Goal: Transaction & Acquisition: Purchase product/service

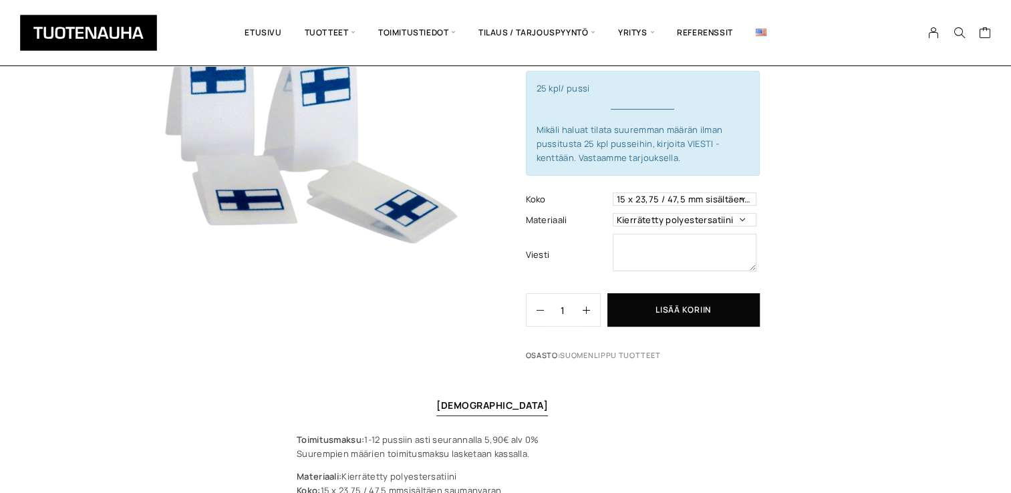
scroll to position [67, 0]
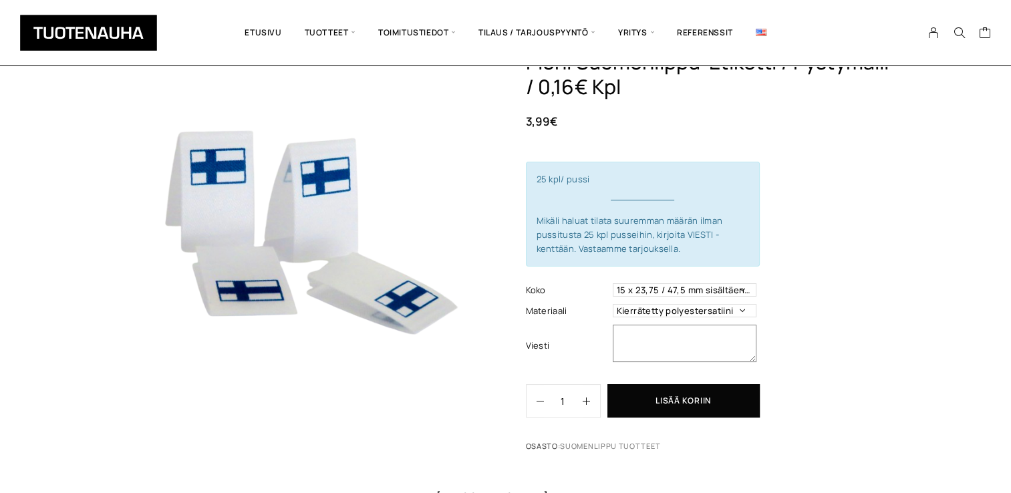
click at [652, 338] on textarea at bounding box center [685, 343] width 144 height 37
type textarea "100kpl"
click at [743, 288] on select "15 x 23,75 / 47,5 mm sisältäen saumanvaran" at bounding box center [685, 289] width 144 height 13
click at [743, 307] on select "Kierrätetty polyestersatiini" at bounding box center [685, 310] width 144 height 13
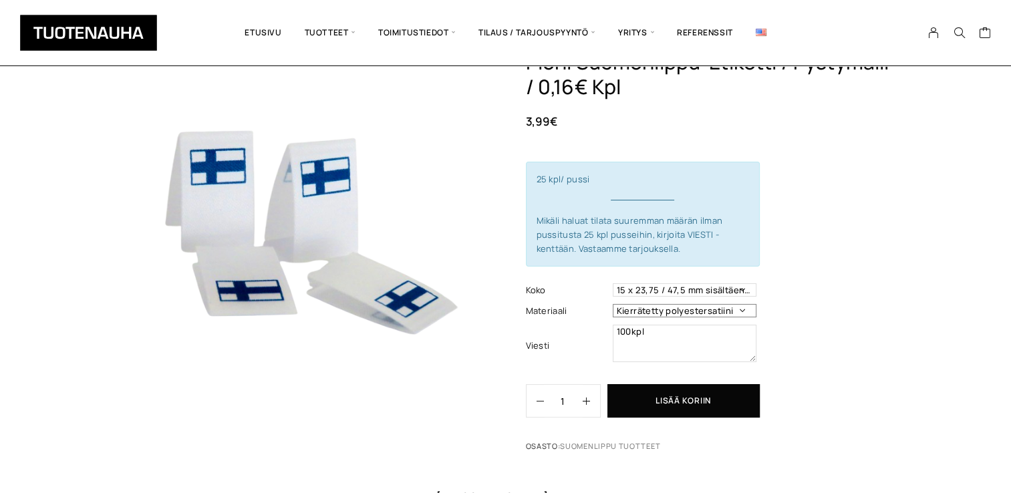
click at [743, 307] on select "Kierrätetty polyestersatiini" at bounding box center [685, 310] width 144 height 13
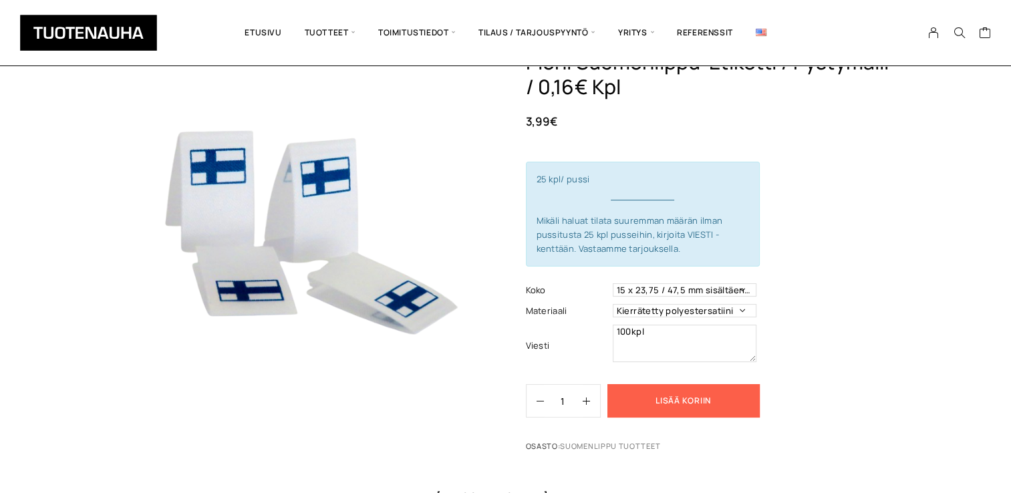
click at [706, 398] on button "Lisää koriin" at bounding box center [683, 400] width 152 height 33
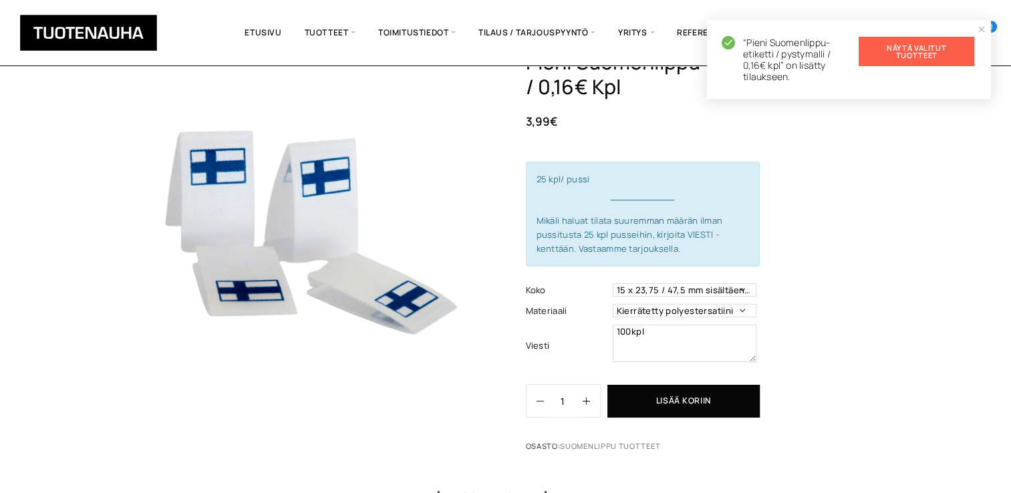
click at [903, 57] on link "Näytä valitut tuotteet" at bounding box center [917, 51] width 116 height 29
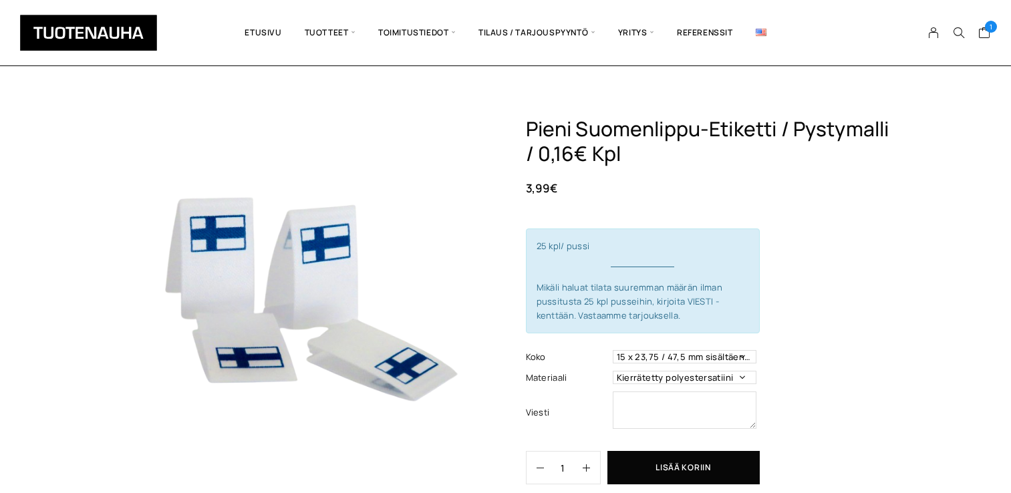
scroll to position [67, 0]
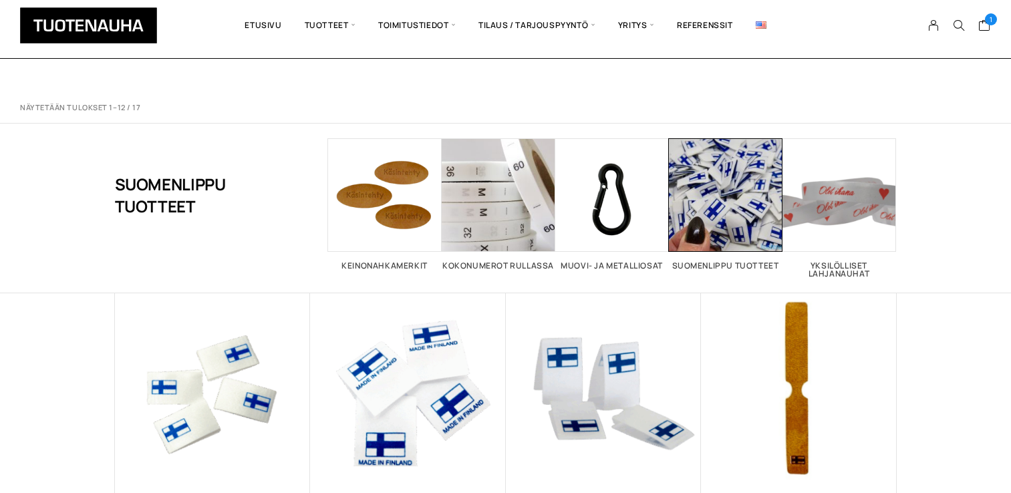
scroll to position [134, 0]
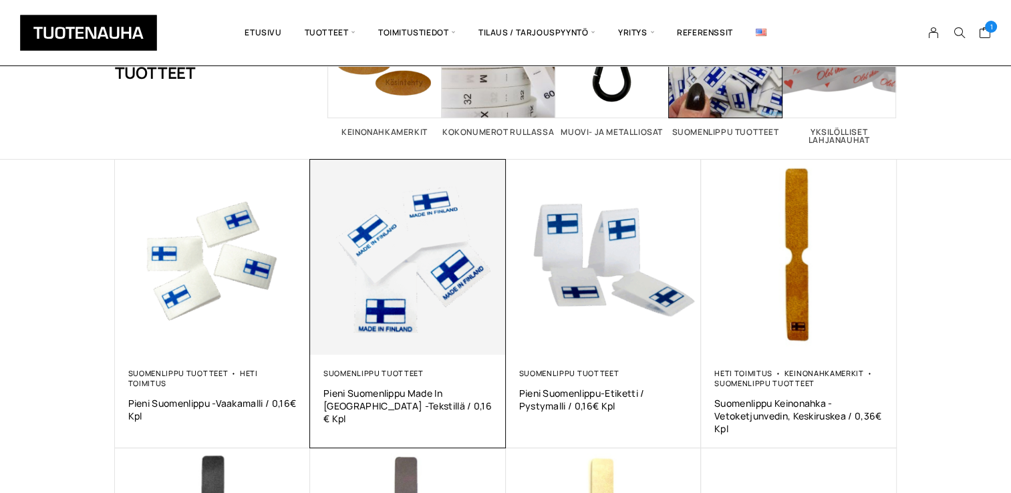
click at [472, 322] on img at bounding box center [408, 258] width 196 height 196
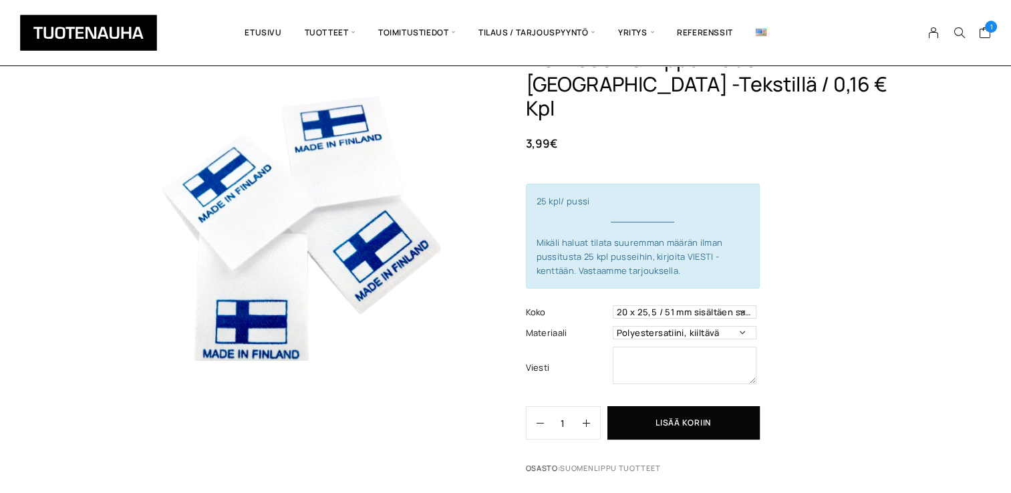
scroll to position [67, 0]
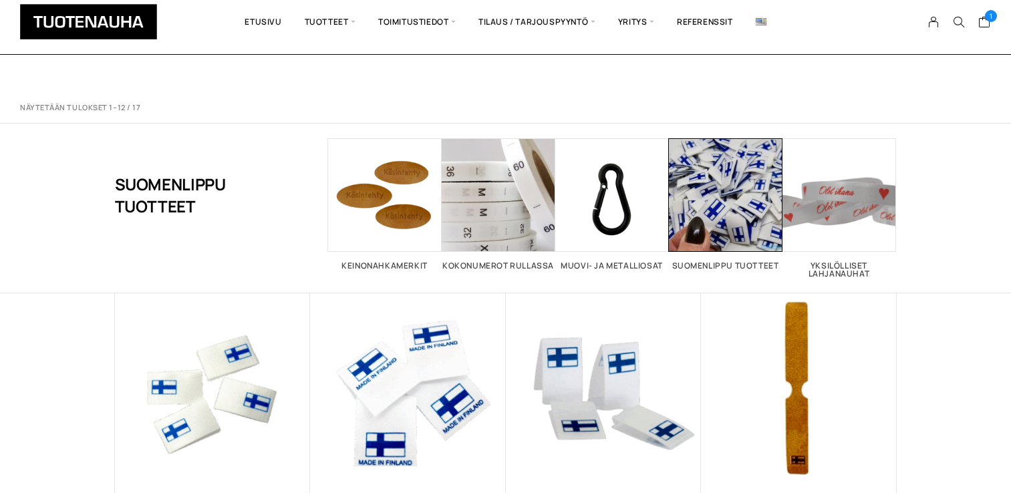
scroll to position [134, 0]
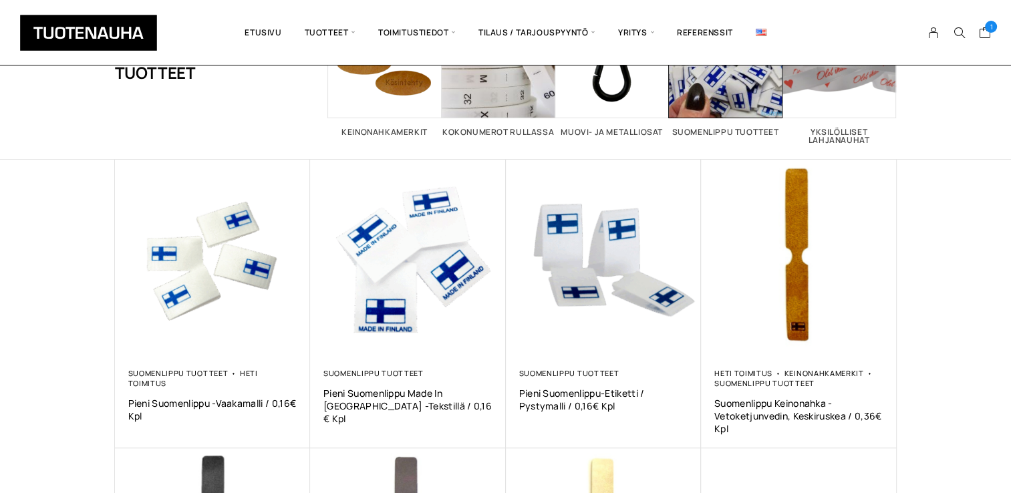
click at [629, 325] on img at bounding box center [604, 258] width 196 height 196
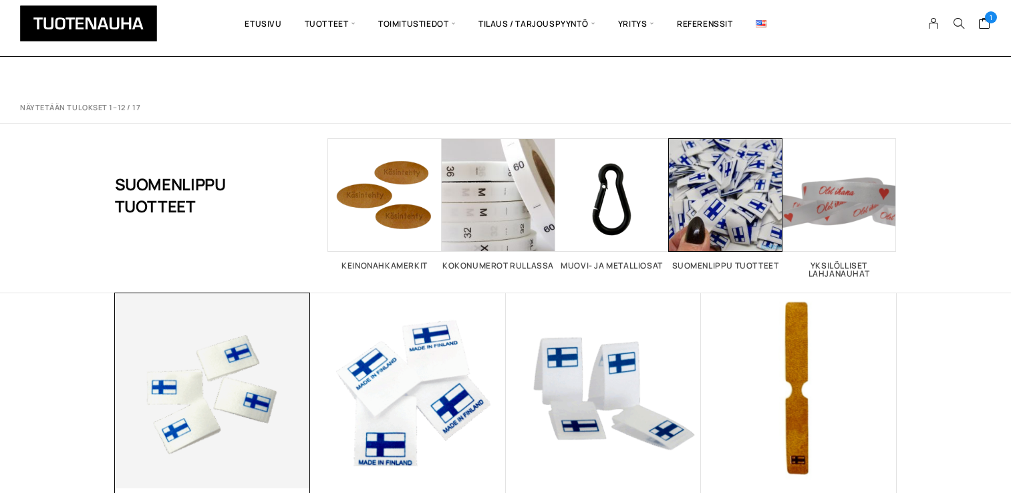
scroll to position [134, 0]
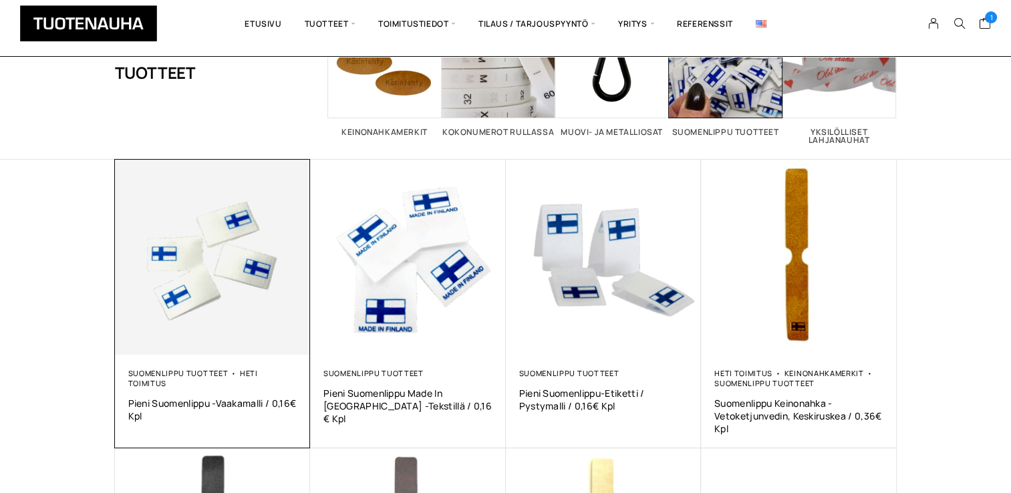
click at [174, 298] on img at bounding box center [213, 258] width 196 height 196
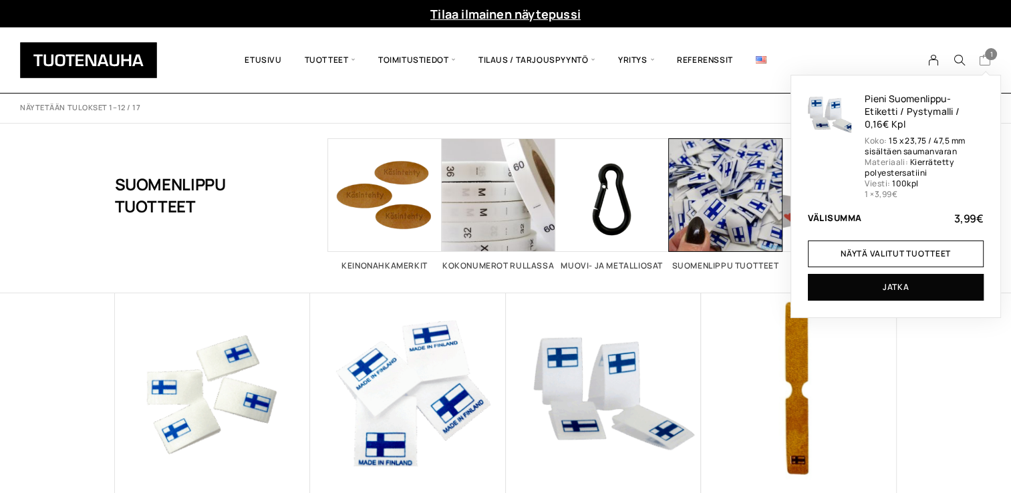
click at [988, 57] on span "1" at bounding box center [991, 54] width 12 height 12
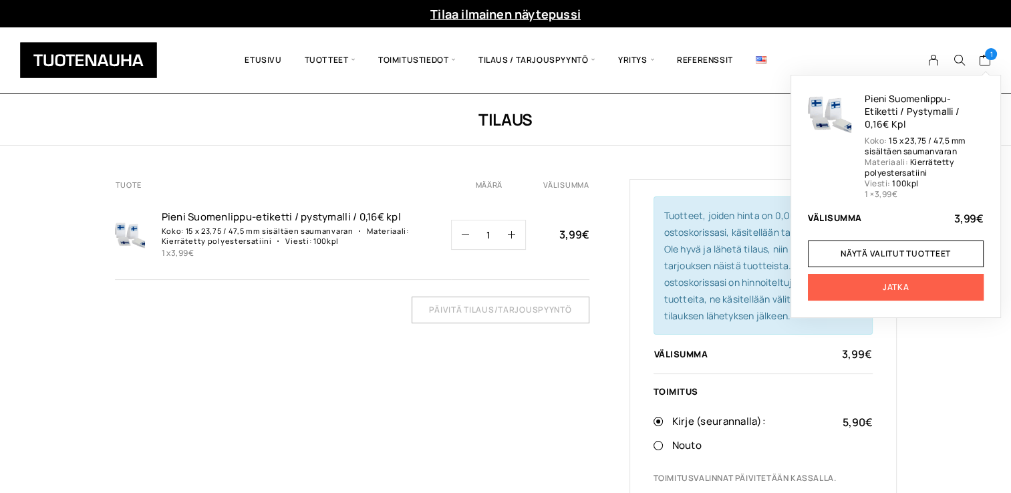
click at [940, 301] on link "Jatka" at bounding box center [896, 287] width 176 height 27
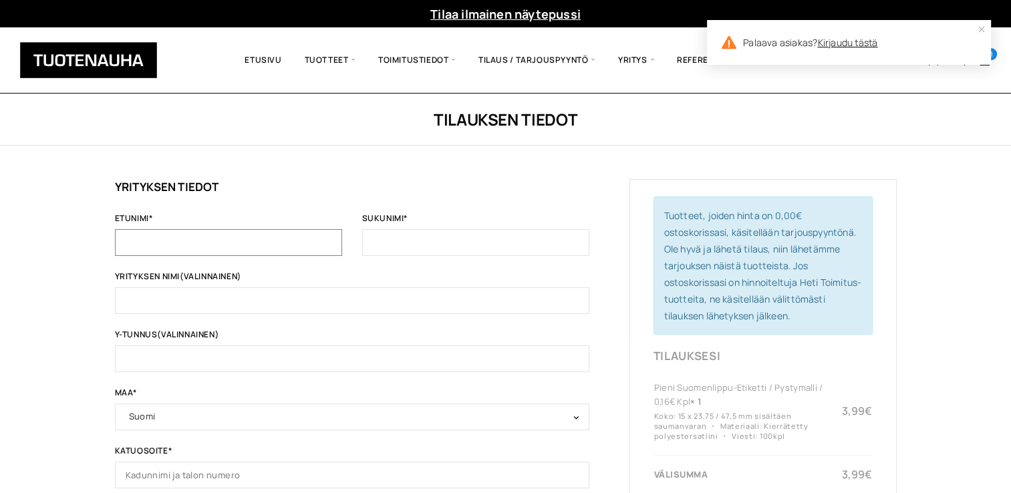
click at [267, 239] on input "Etunimi *" at bounding box center [228, 242] width 227 height 27
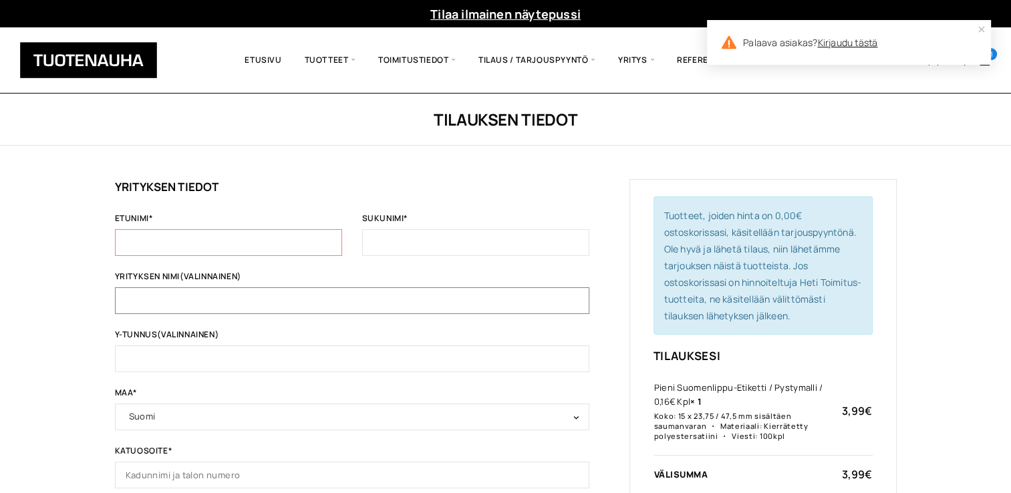
click at [189, 307] on input "Yrityksen nimi (valinnainen)" at bounding box center [352, 300] width 474 height 27
type input "Nieko Outdoor"
click at [222, 251] on input "Etunimi *" at bounding box center [228, 242] width 227 height 27
type input "Niina"
type input "Nuorala"
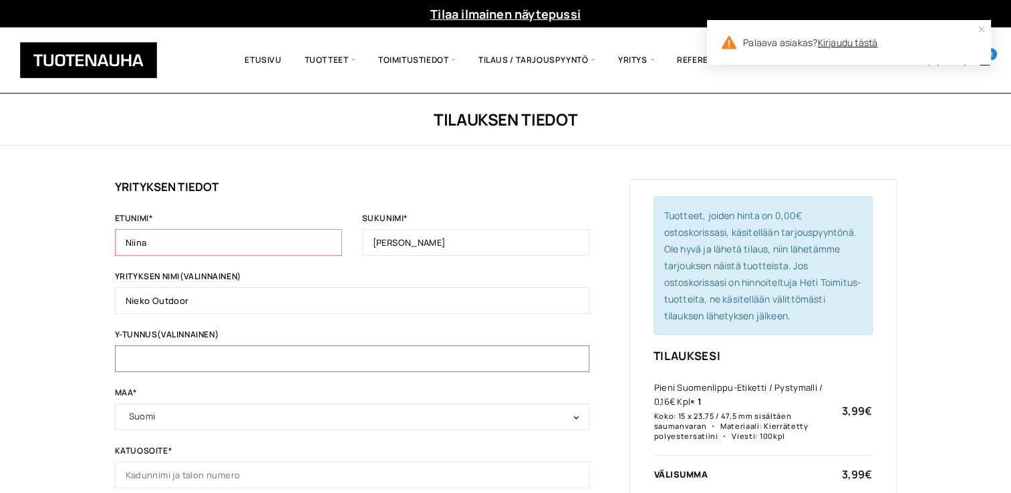
type input "3014935-9"
type input "Kalajoentie 327 as 2"
type input "Kalajoki"
type input "85100"
type input "+358440911718"
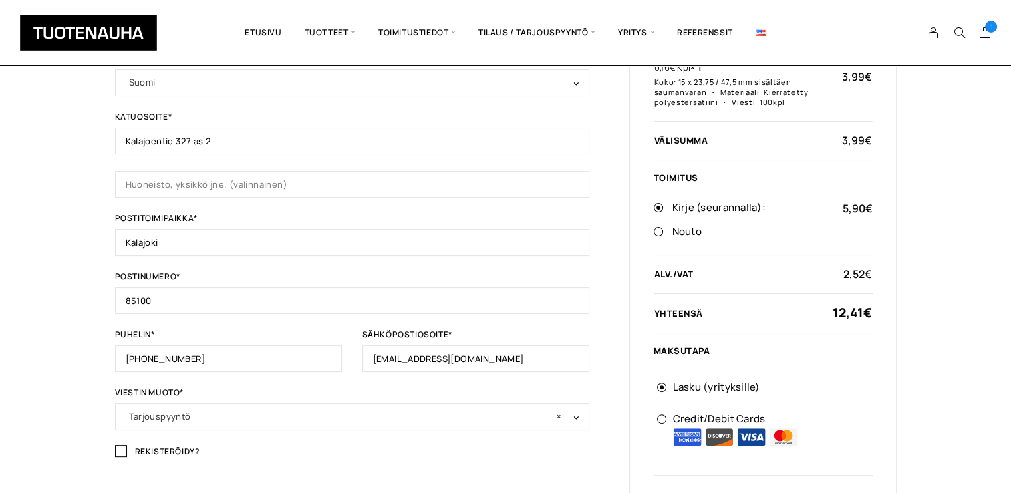
scroll to position [468, 0]
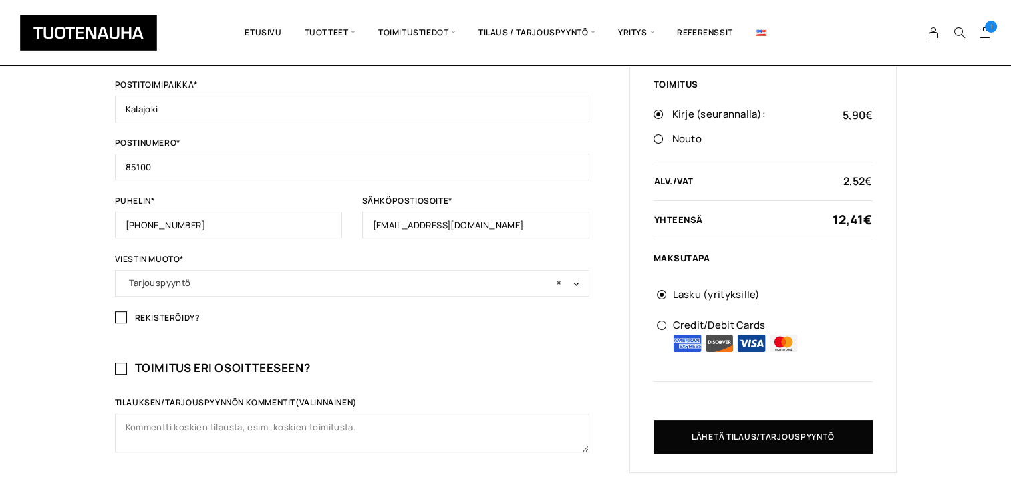
click at [203, 279] on span "× Tarjouspyyntö" at bounding box center [352, 282] width 446 height 19
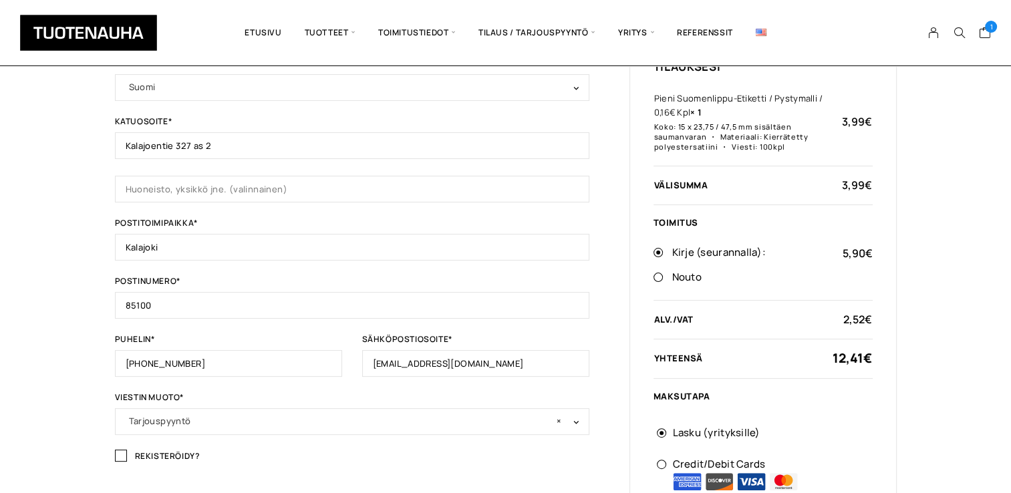
scroll to position [334, 0]
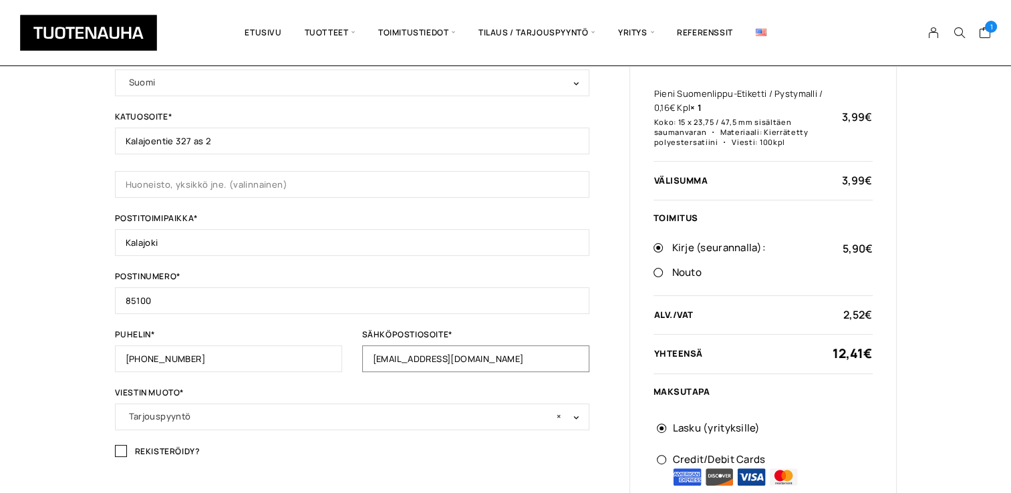
drag, startPoint x: 465, startPoint y: 357, endPoint x: 362, endPoint y: 353, distance: 103.0
click at [362, 353] on input "niinanuo@gmail.com" at bounding box center [475, 358] width 227 height 27
type input "info@nieko.fi"
click at [521, 289] on input "85100" at bounding box center [352, 300] width 474 height 27
click at [931, 397] on div "Tilauksen tiedot Jos olet ostanut tästä kaupasta aiemmin, kirjoita tietosi alla…" at bounding box center [505, 210] width 1011 height 902
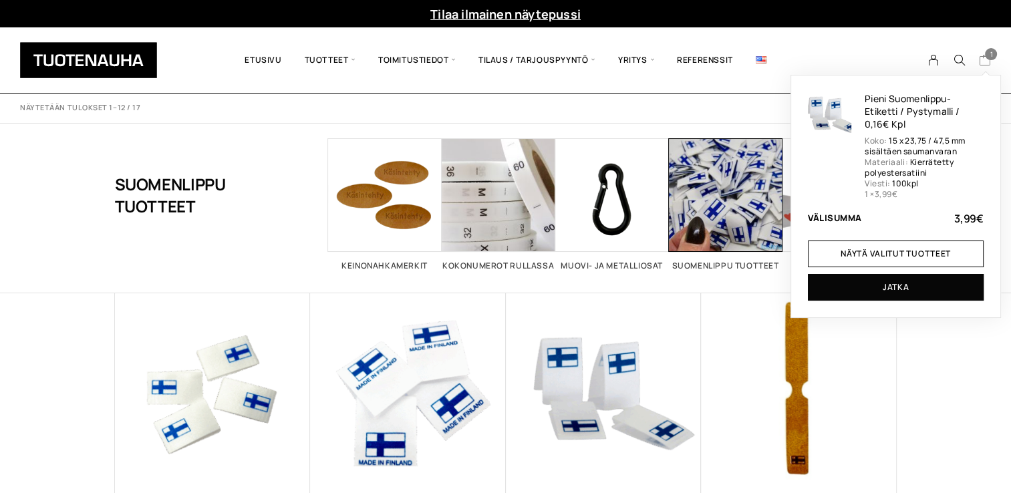
click at [996, 55] on span "1" at bounding box center [991, 54] width 12 height 12
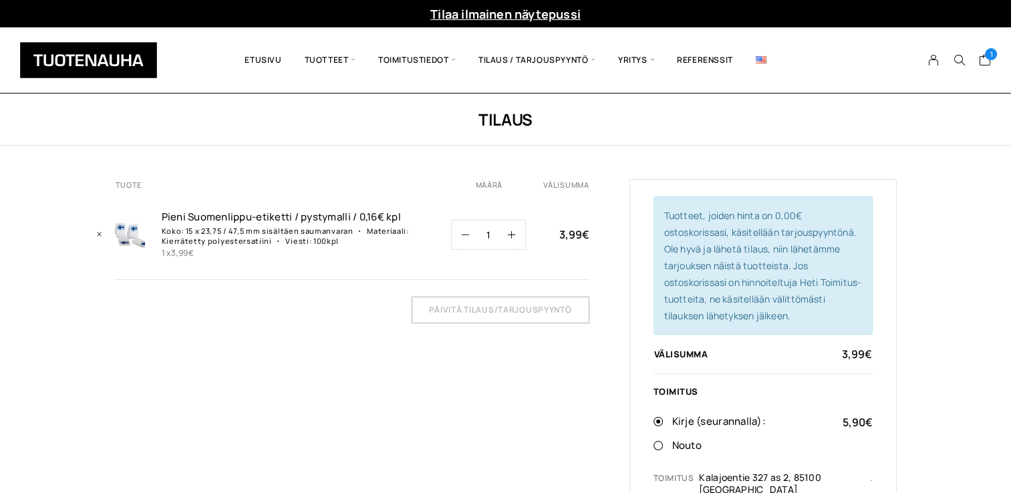
click at [507, 238] on input "1" at bounding box center [488, 235] width 39 height 29
click at [513, 235] on icon "button" at bounding box center [511, 234] width 7 height 7
click at [468, 239] on button "button" at bounding box center [460, 235] width 17 height 29
type input "1"
click at [309, 233] on p "15 x 23,75 / 47,5 mm sisältäen saumanvaran" at bounding box center [270, 231] width 168 height 10
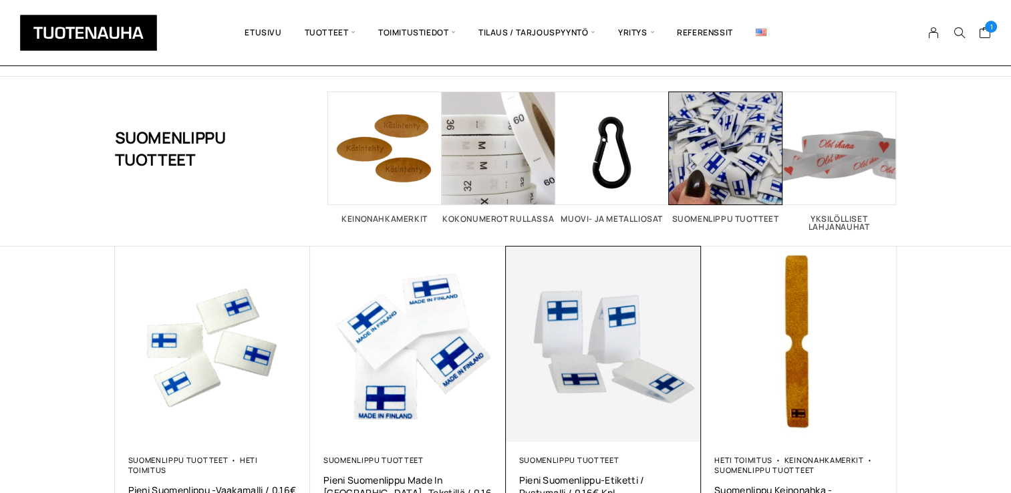
scroll to position [200, 0]
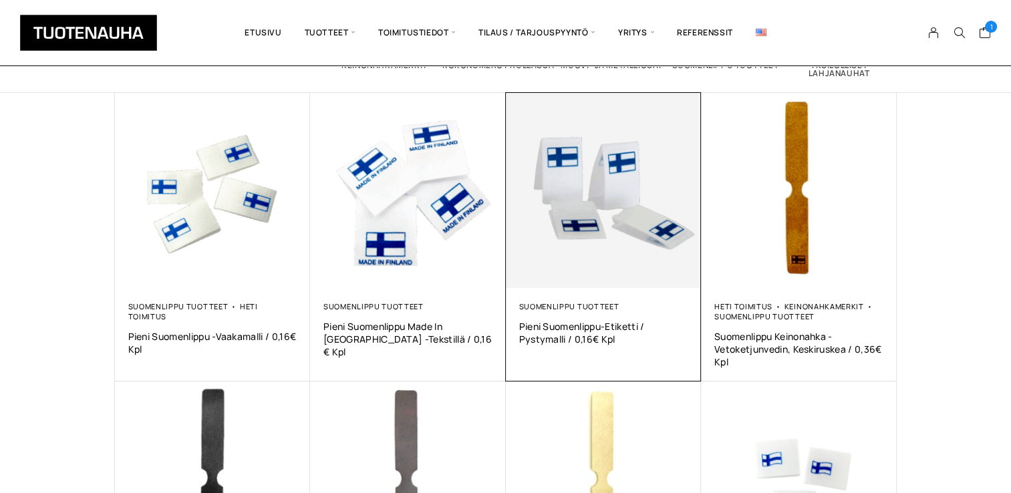
click at [590, 246] on img at bounding box center [604, 191] width 196 height 196
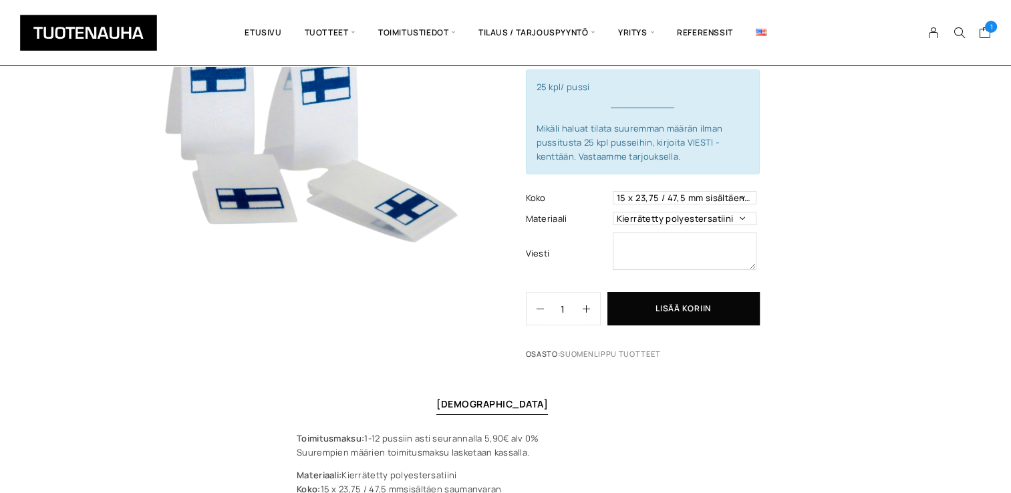
scroll to position [200, 0]
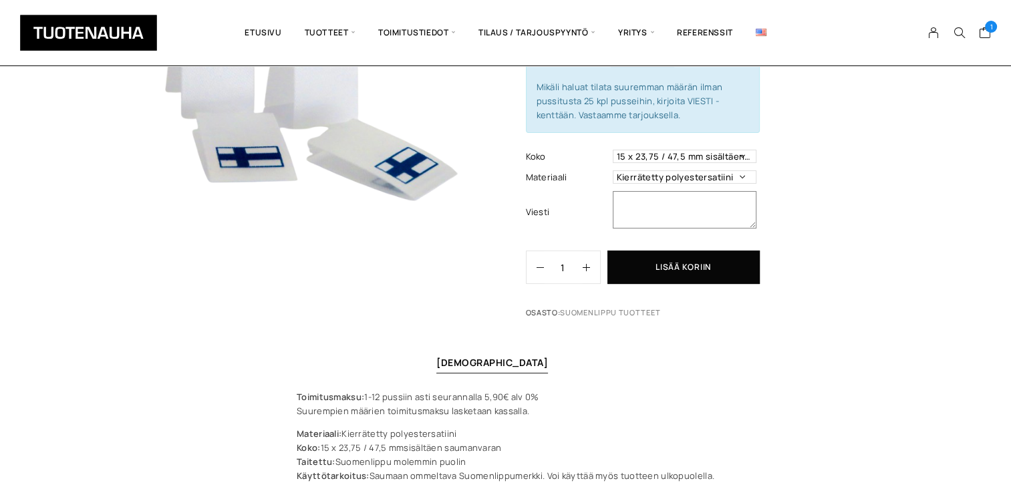
click at [684, 210] on textarea at bounding box center [685, 209] width 144 height 37
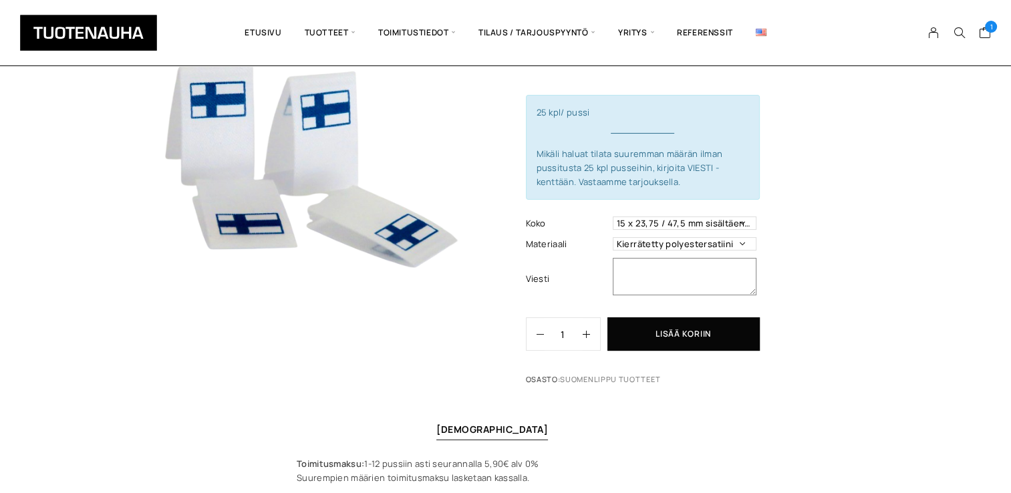
scroll to position [0, 0]
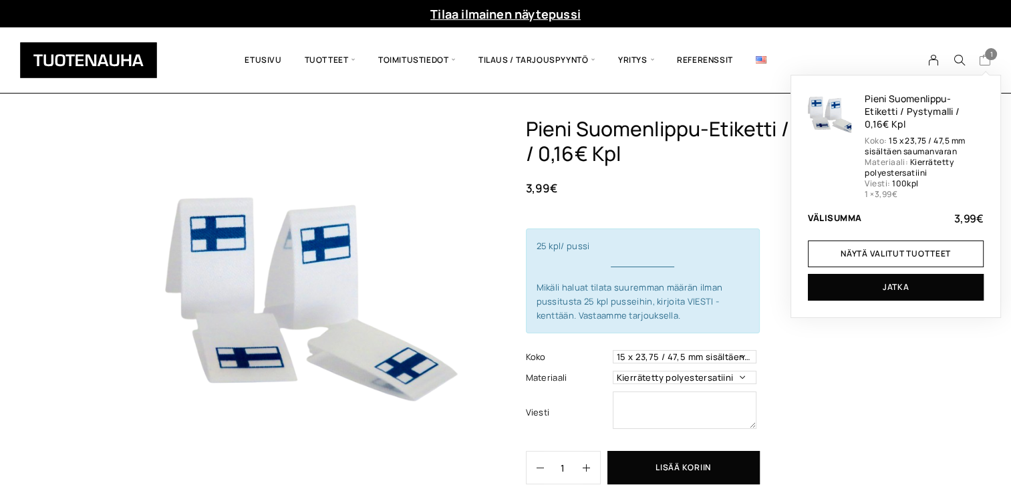
click at [983, 57] on icon "Cart" at bounding box center [984, 60] width 13 height 12
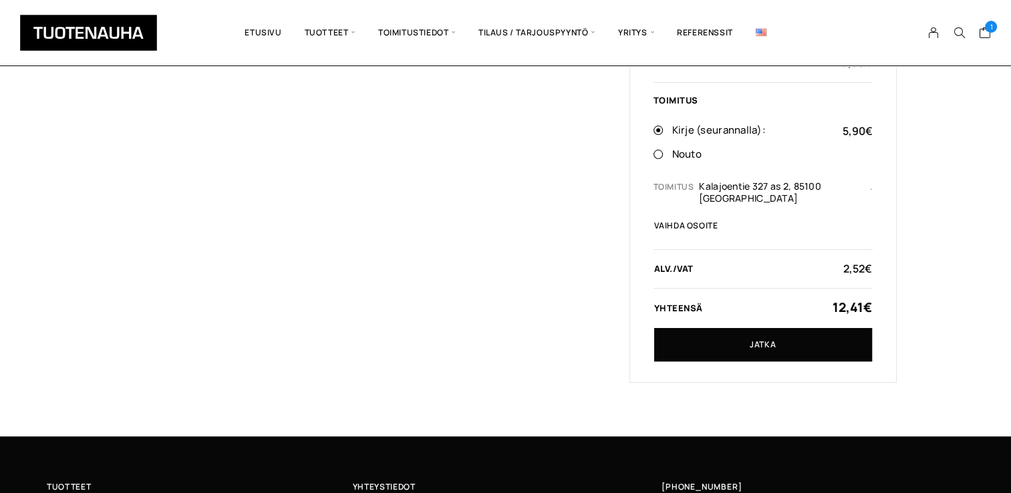
scroll to position [334, 0]
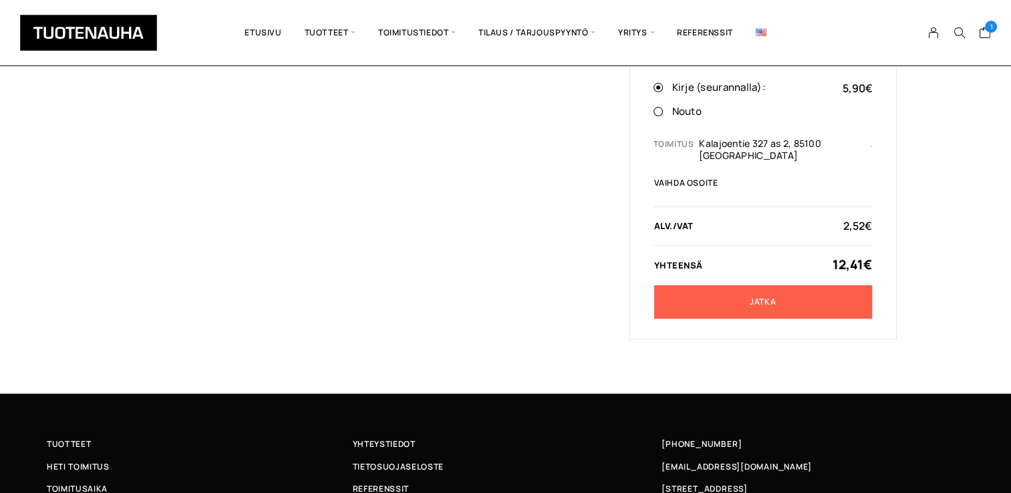
click at [813, 288] on link "Jatka" at bounding box center [763, 301] width 218 height 33
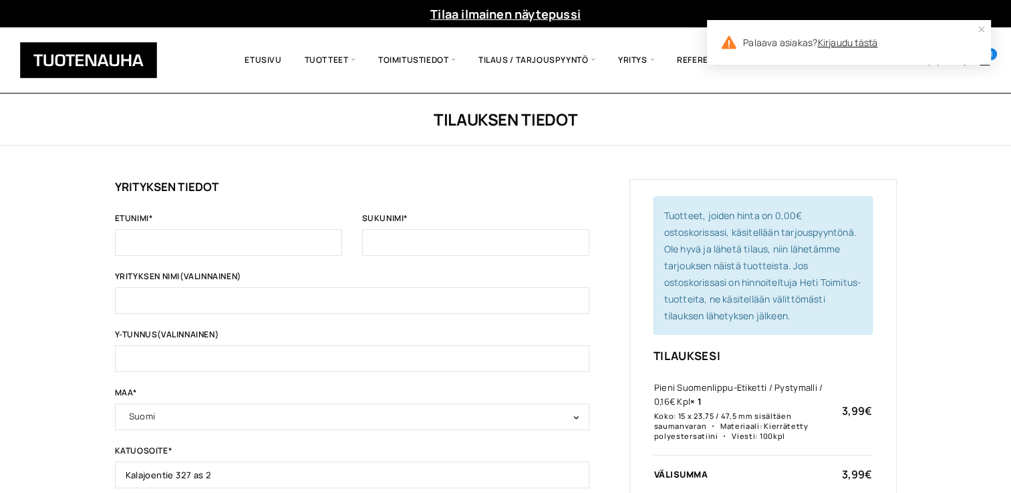
click at [840, 41] on link "Kirjaudu tästä" at bounding box center [847, 42] width 60 height 13
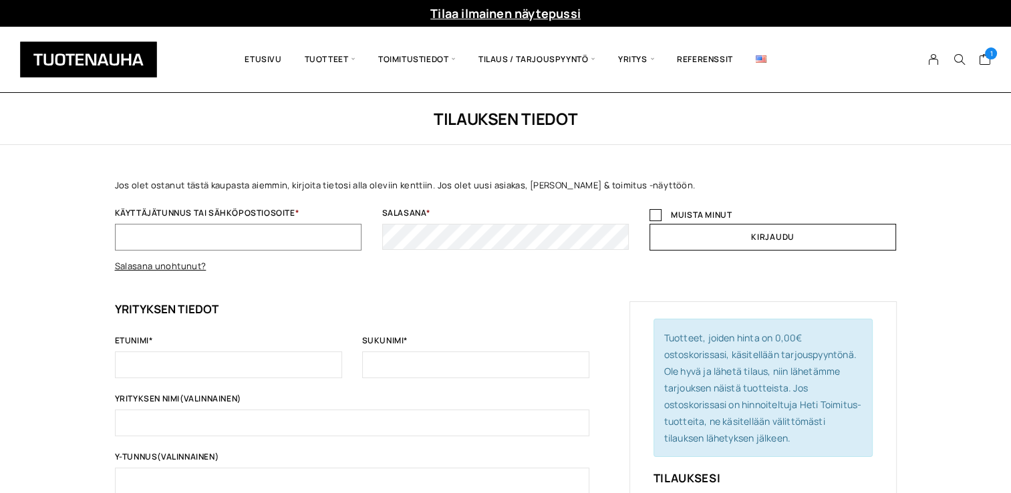
click at [257, 243] on input "Käyttäjätunnus tai sähköpostiosoite *" at bounding box center [238, 237] width 247 height 27
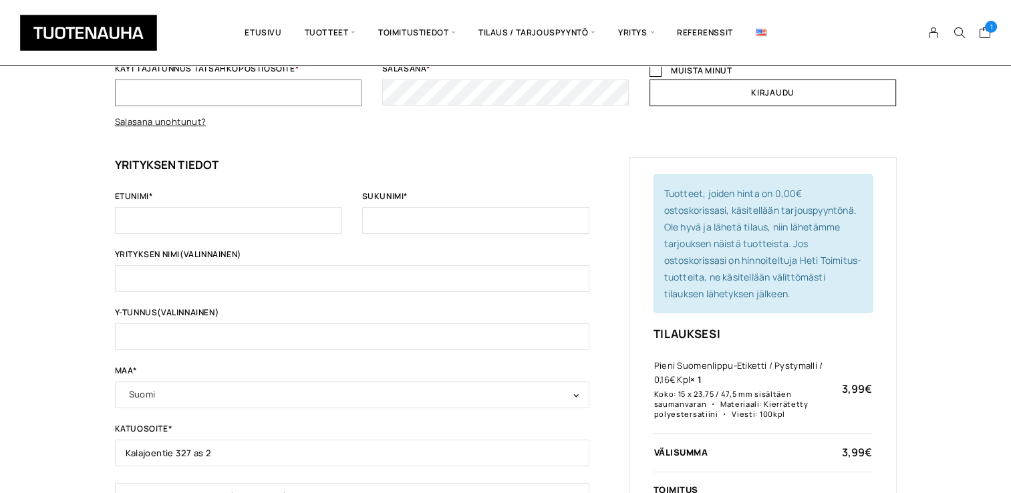
scroll to position [11, 0]
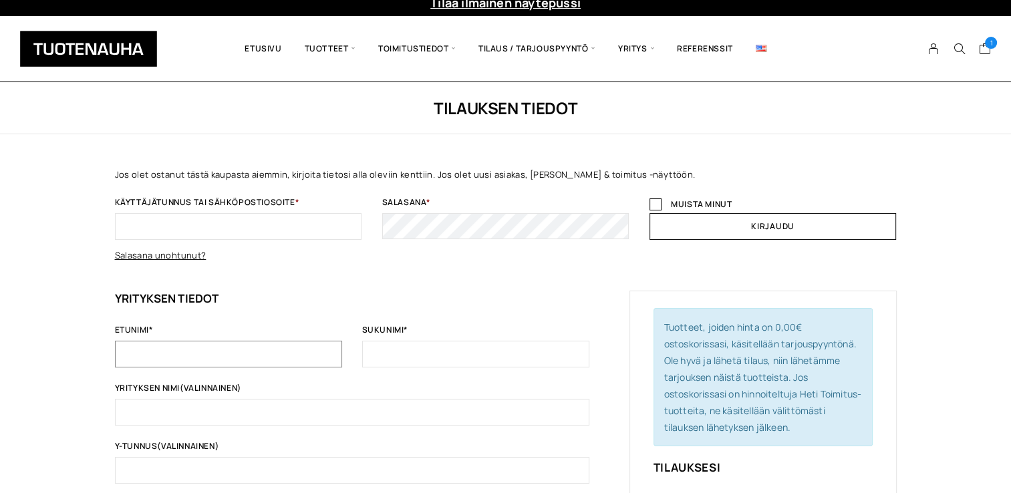
click at [233, 341] on input "Etunimi *" at bounding box center [228, 354] width 227 height 27
type input "Niina"
type input "Nuorala"
type input "Nieko Outdoor"
type input "3014935-9"
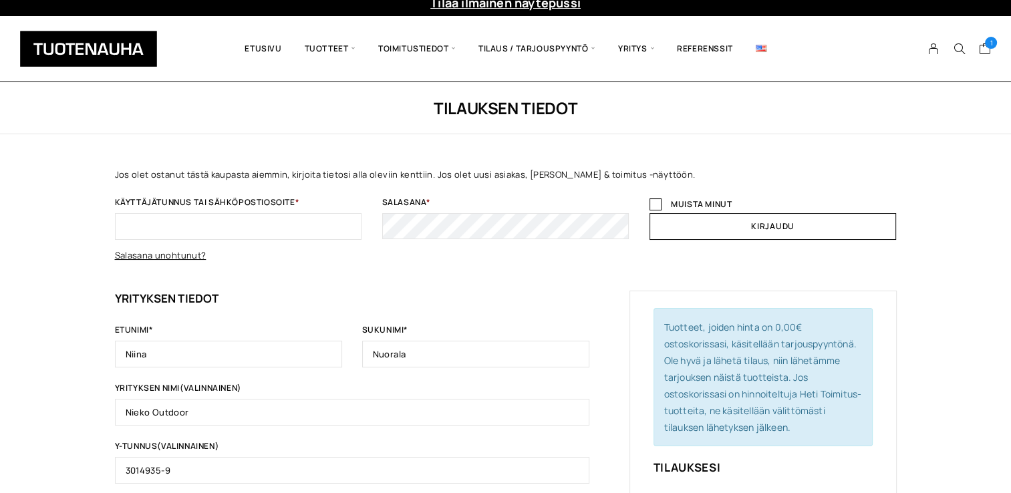
type input "+358440911718"
type input "info@nieko.fi"
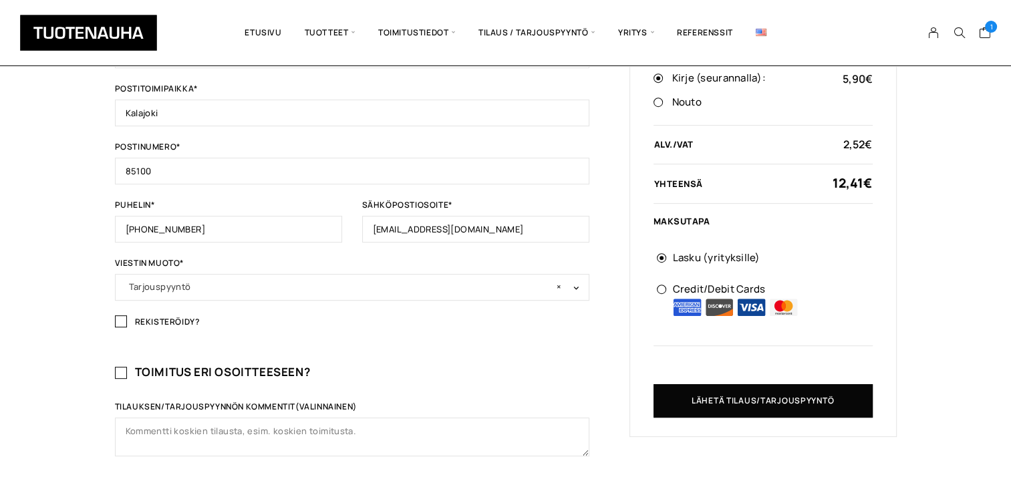
scroll to position [624, 0]
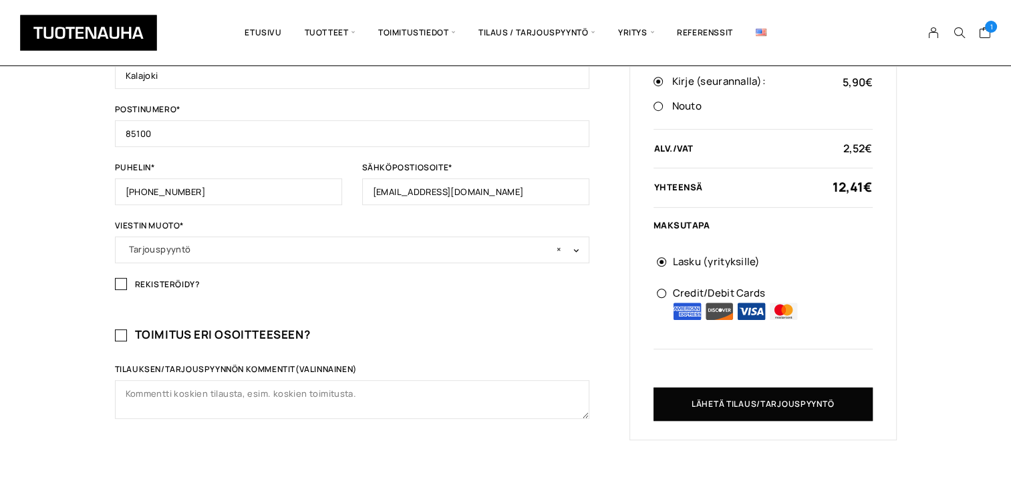
click at [122, 278] on input "Rekisteröidy?" at bounding box center [121, 284] width 12 height 12
checkbox input "true"
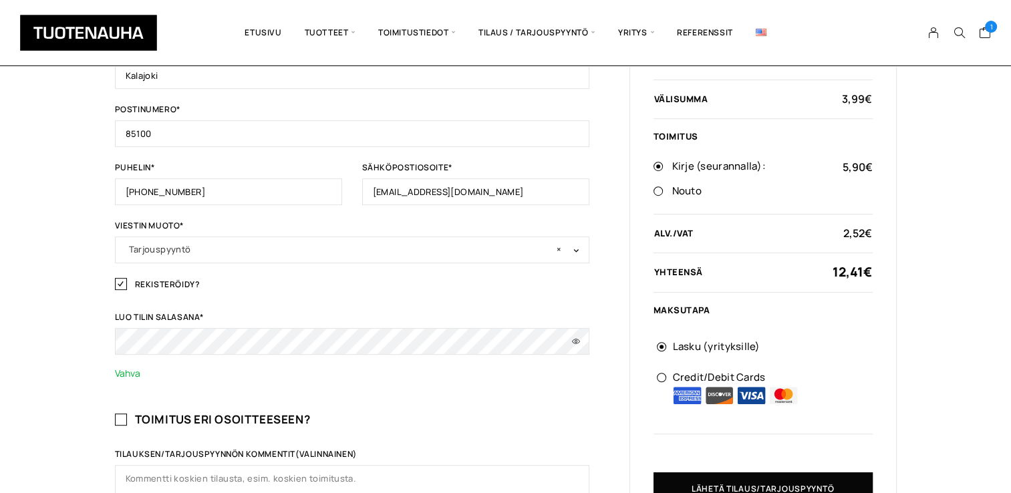
click at [929, 368] on div "Tilauksen tiedot Jos olet ostanut tästä kaupasta aiemmin, kirjoita tietosi alla…" at bounding box center [505, 23] width 1011 height 1109
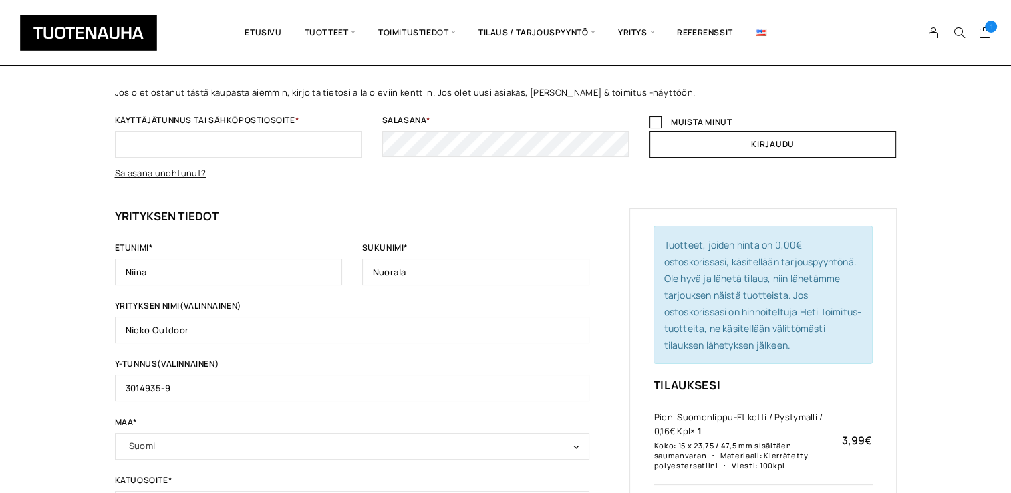
scroll to position [90, 0]
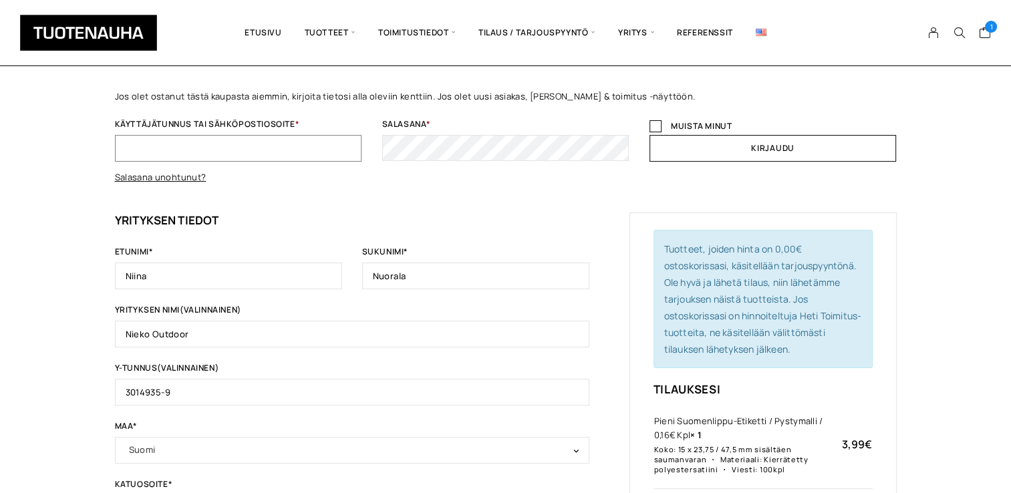
click at [281, 152] on input "Käyttäjätunnus tai sähköpostiosoite *" at bounding box center [238, 148] width 247 height 27
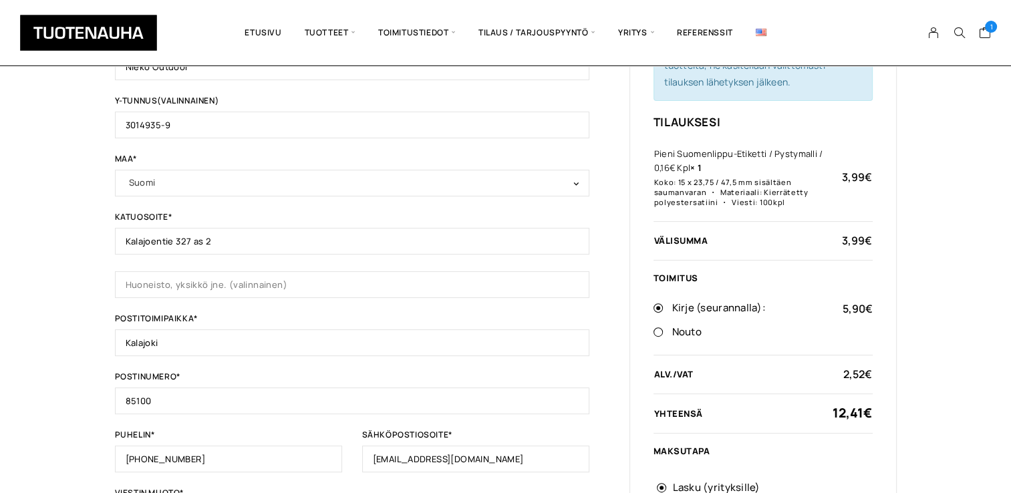
scroll to position [624, 0]
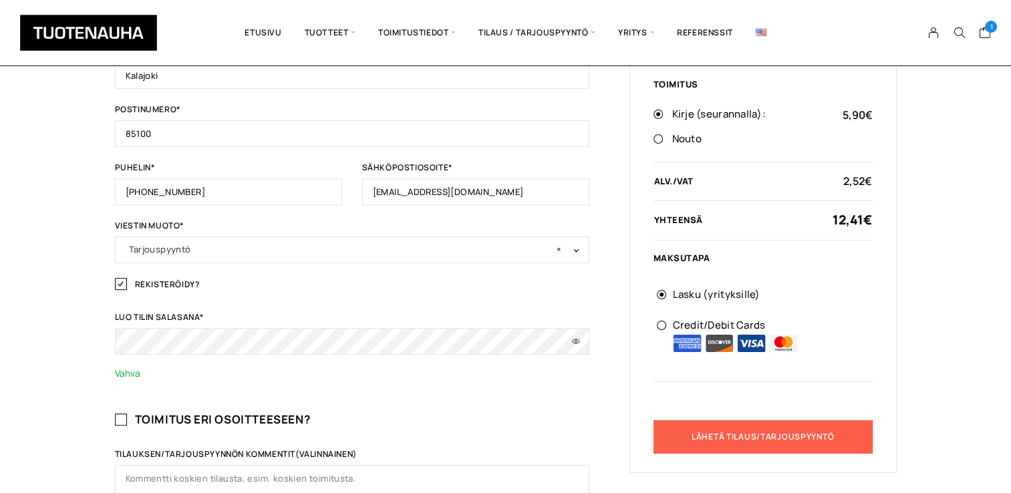
click at [829, 437] on button "Lähetä tilaus/tarjouspyyntö" at bounding box center [763, 436] width 219 height 33
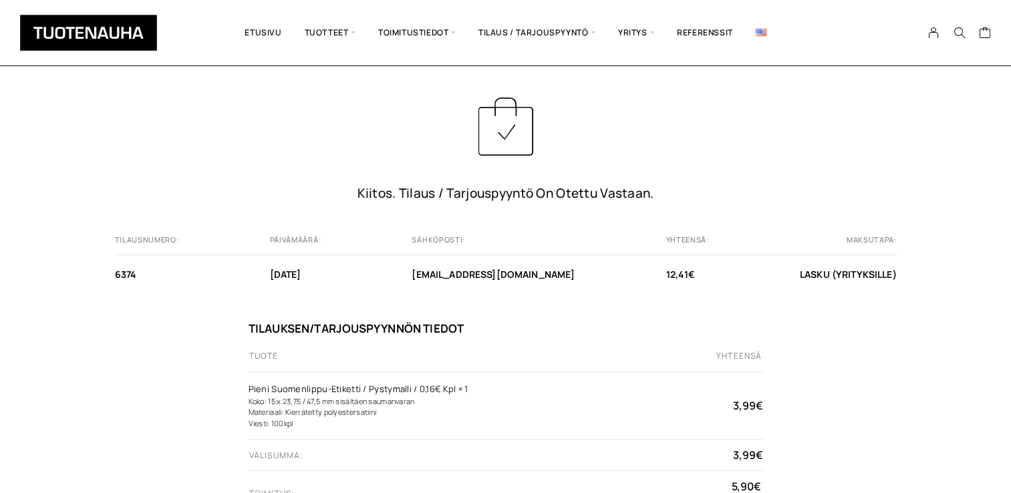
scroll to position [67, 0]
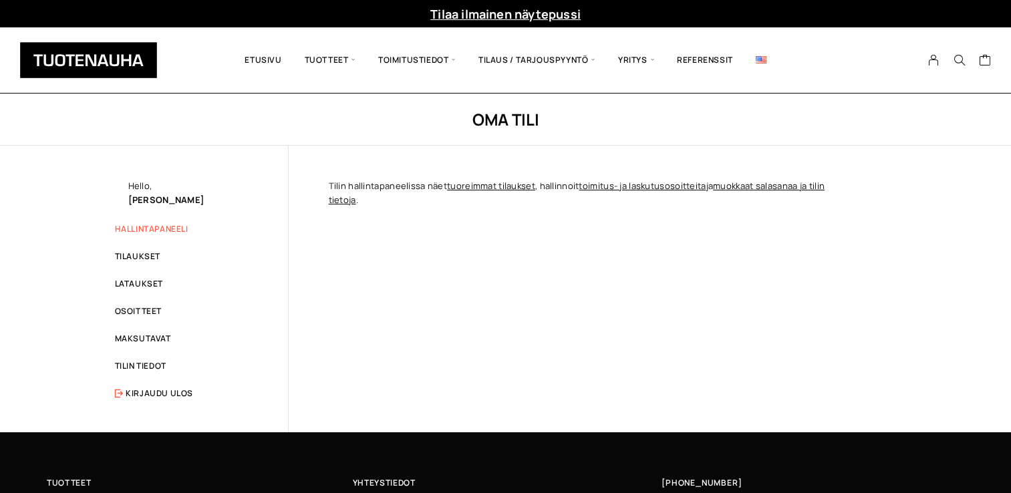
click at [172, 234] on link "Hallintapaneeli" at bounding box center [152, 228] width 74 height 11
click at [180, 227] on link "Hallintapaneeli" at bounding box center [152, 228] width 74 height 11
click at [148, 308] on link "Osoitteet" at bounding box center [138, 310] width 47 height 11
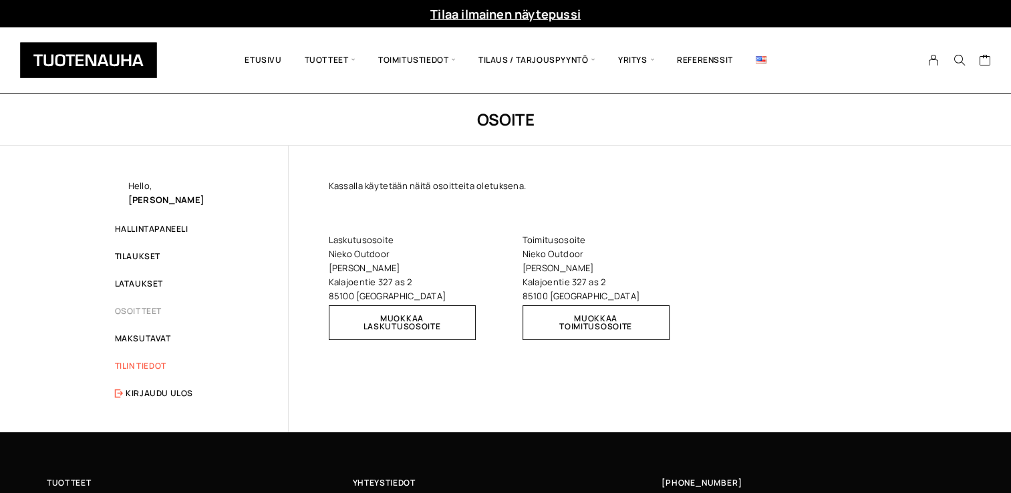
click at [148, 362] on link "Tilin tiedot" at bounding box center [140, 365] width 51 height 11
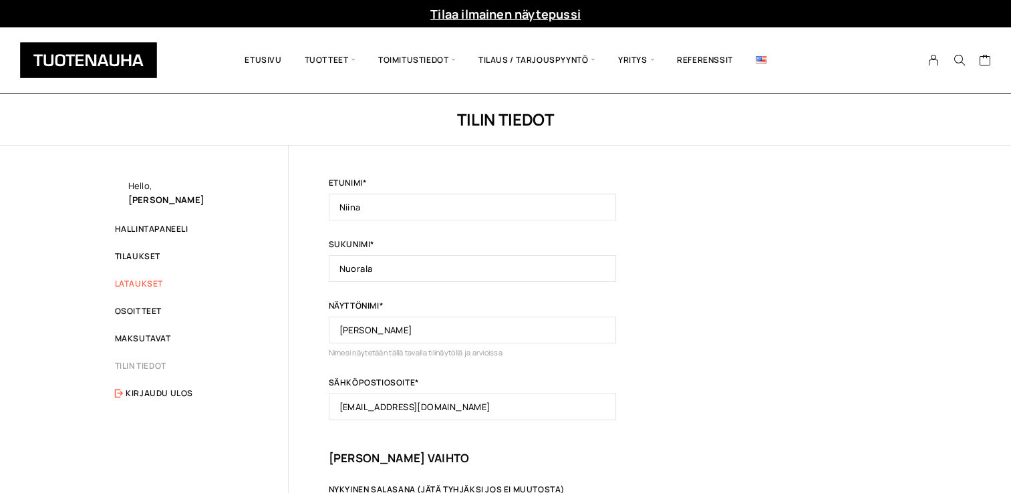
click at [158, 285] on link "Lataukset" at bounding box center [139, 283] width 48 height 11
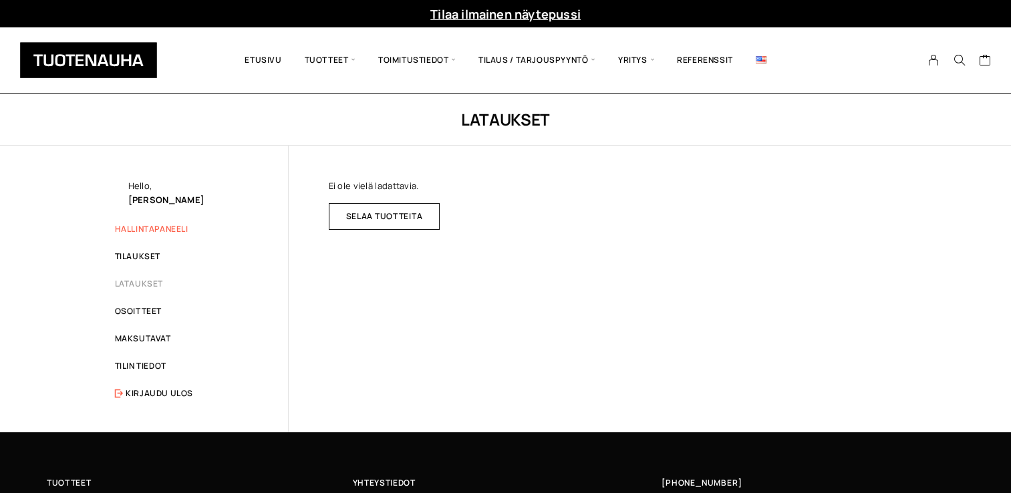
click at [180, 233] on link "Hallintapaneeli" at bounding box center [152, 228] width 74 height 11
